Goal: Task Accomplishment & Management: Manage account settings

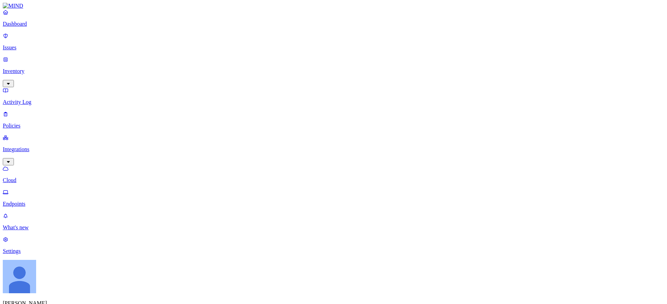
scroll to position [41, 0]
click at [24, 254] on p "Settings" at bounding box center [334, 251] width 662 height 6
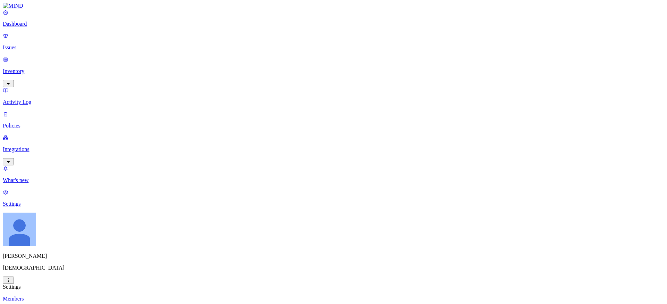
click at [110, 296] on p "Members" at bounding box center [334, 299] width 662 height 6
